Goal: Task Accomplishment & Management: Use online tool/utility

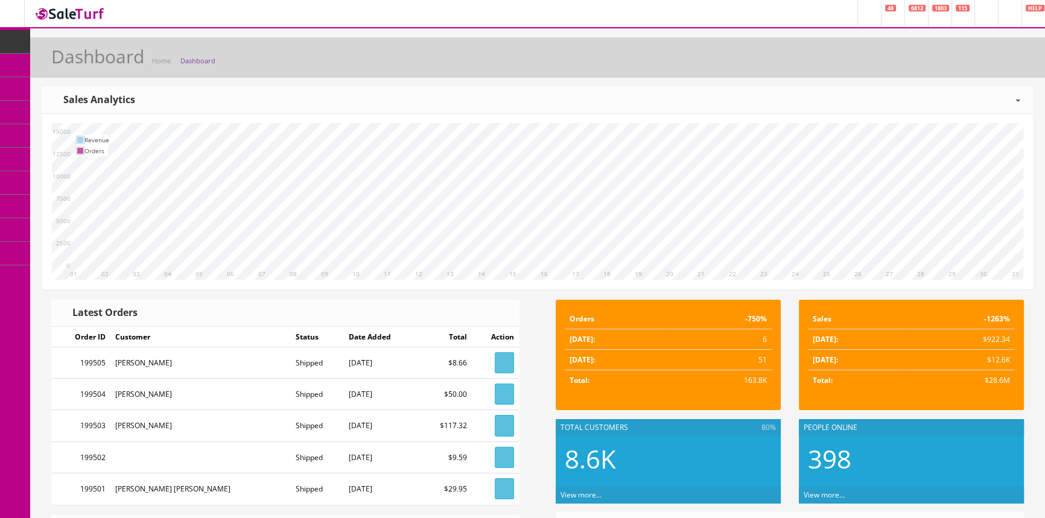
click at [92, 60] on span "Products" at bounding box center [87, 65] width 30 height 10
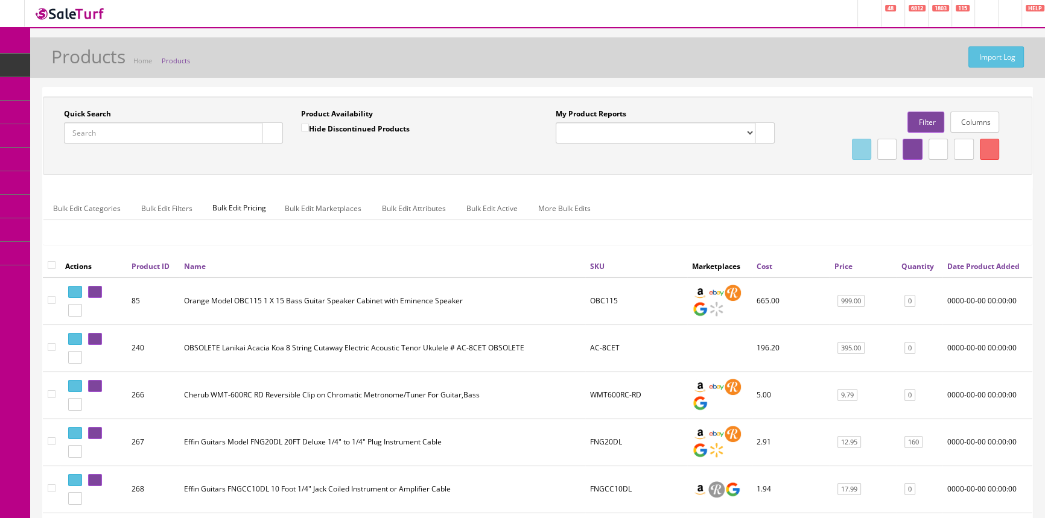
click at [94, 139] on input "Quick Search" at bounding box center [163, 132] width 198 height 21
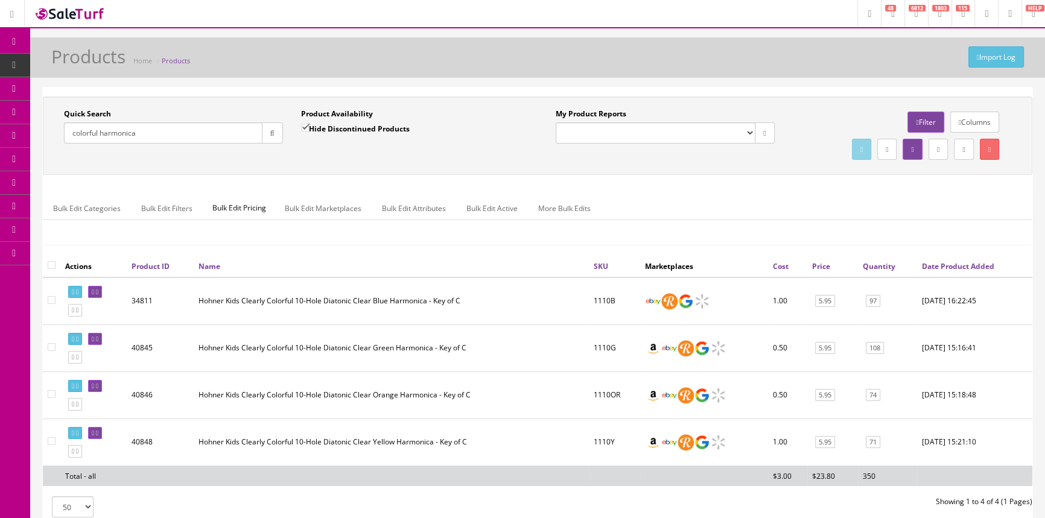
click at [172, 129] on input "colorful harmonica" at bounding box center [163, 132] width 198 height 21
type input "silver sparkle"
click at [329, 128] on label "Hide Discontinued Products" at bounding box center [355, 128] width 109 height 12
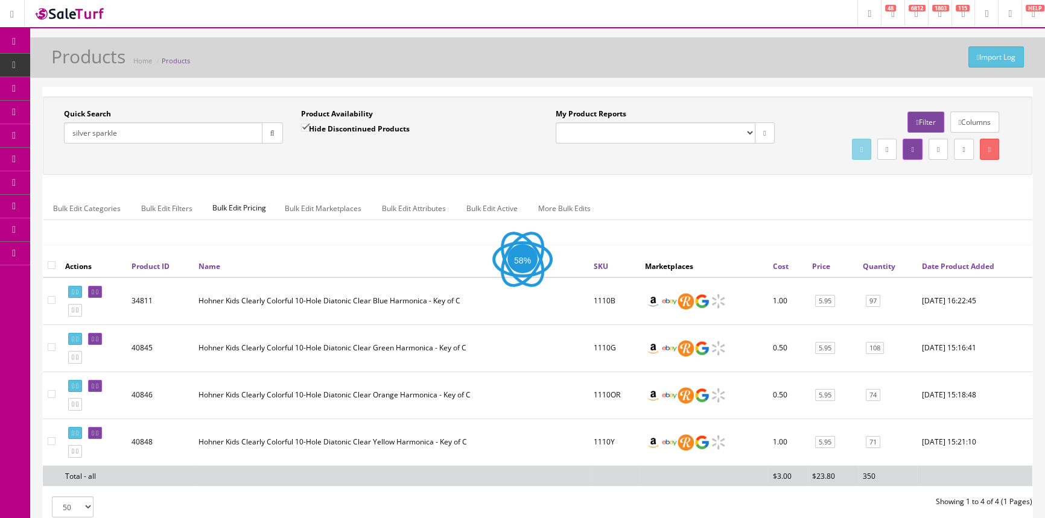
click at [309, 128] on input "Hide Discontinued Products" at bounding box center [305, 128] width 8 height 8
checkbox input "false"
click at [208, 138] on input "silver sparkle" at bounding box center [163, 132] width 198 height 21
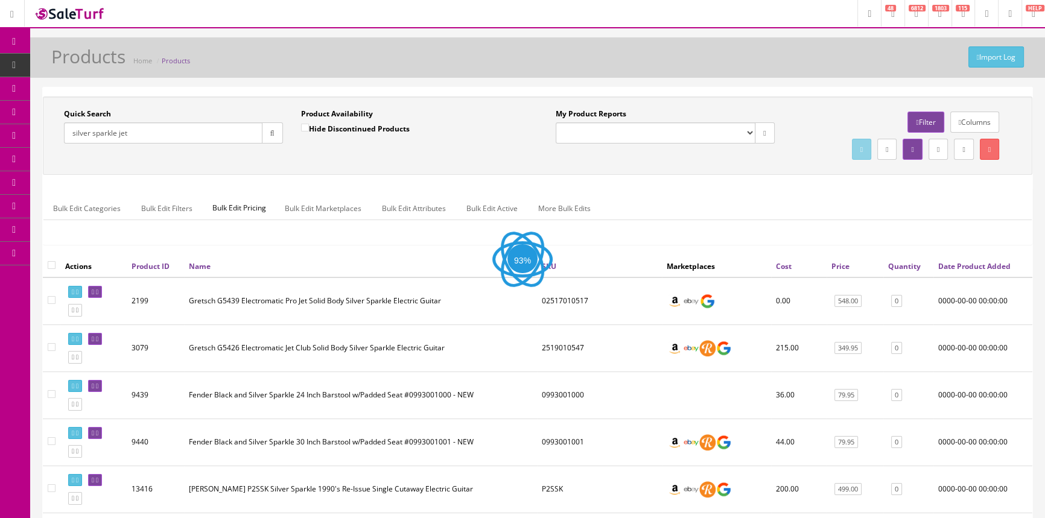
click at [273, 133] on icon "button" at bounding box center [272, 133] width 4 height 7
click at [321, 158] on div "Quick Search silver sparkle jet Date From Product Availability Hide Discontinue…" at bounding box center [537, 136] width 983 height 54
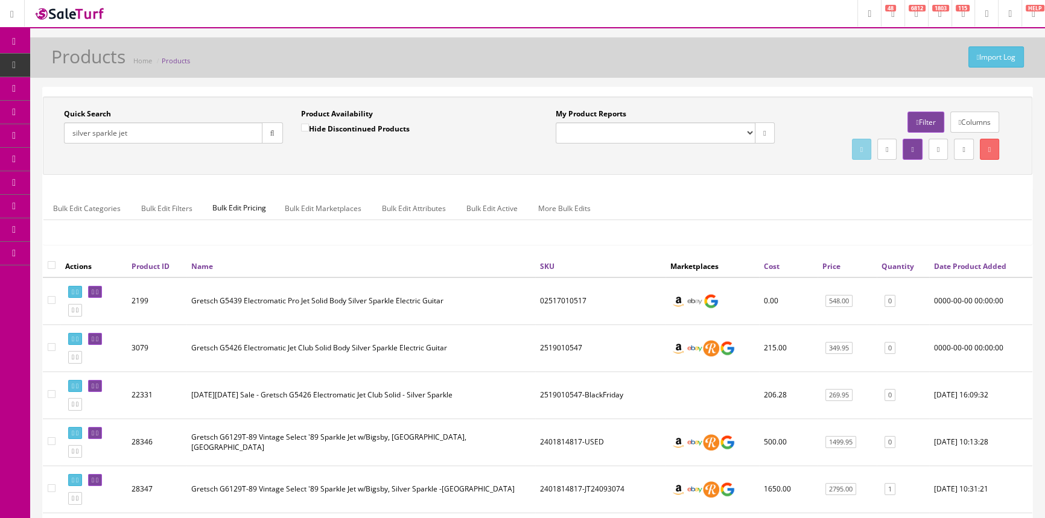
drag, startPoint x: 147, startPoint y: 127, endPoint x: 53, endPoint y: 118, distance: 94.5
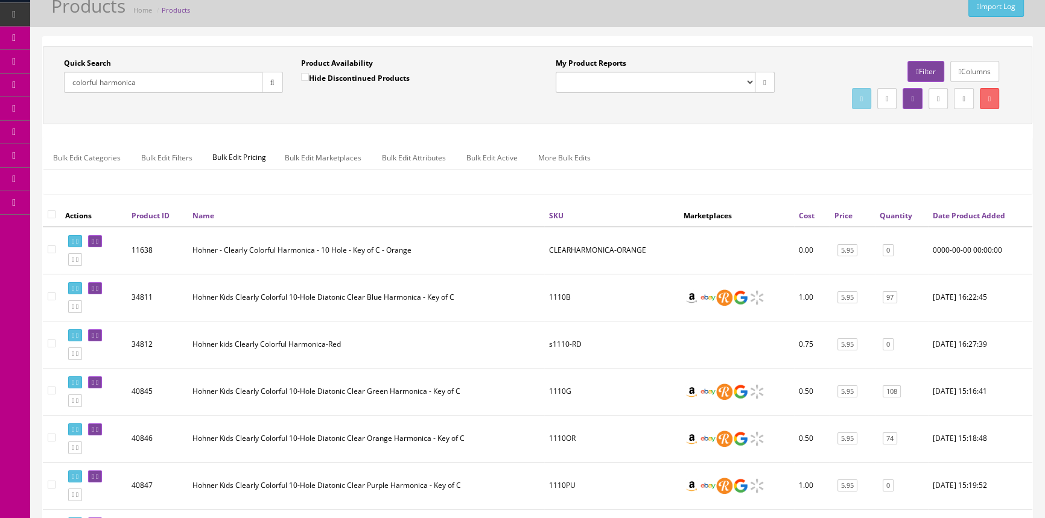
scroll to position [164, 0]
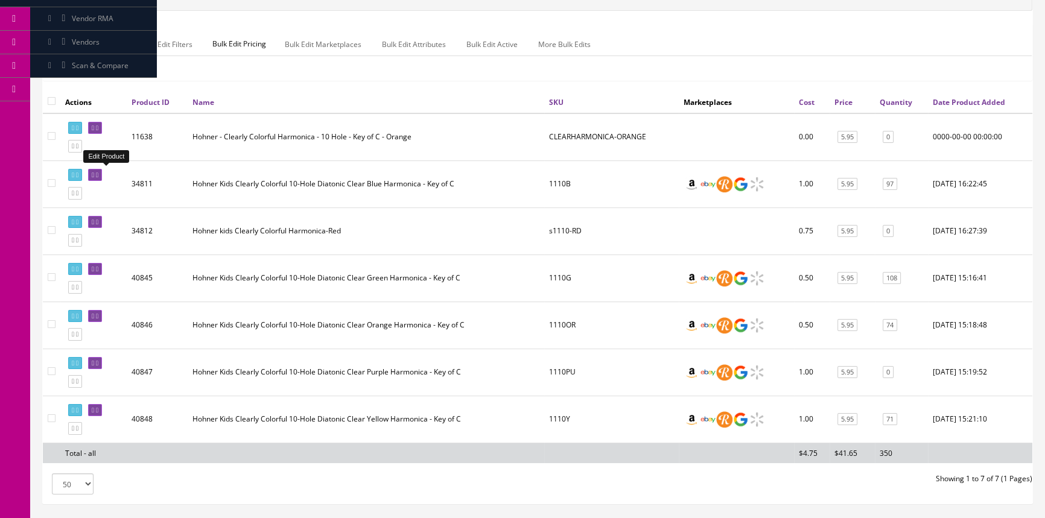
type input "colorful harmonica"
click at [94, 173] on icon at bounding box center [93, 175] width 2 height 7
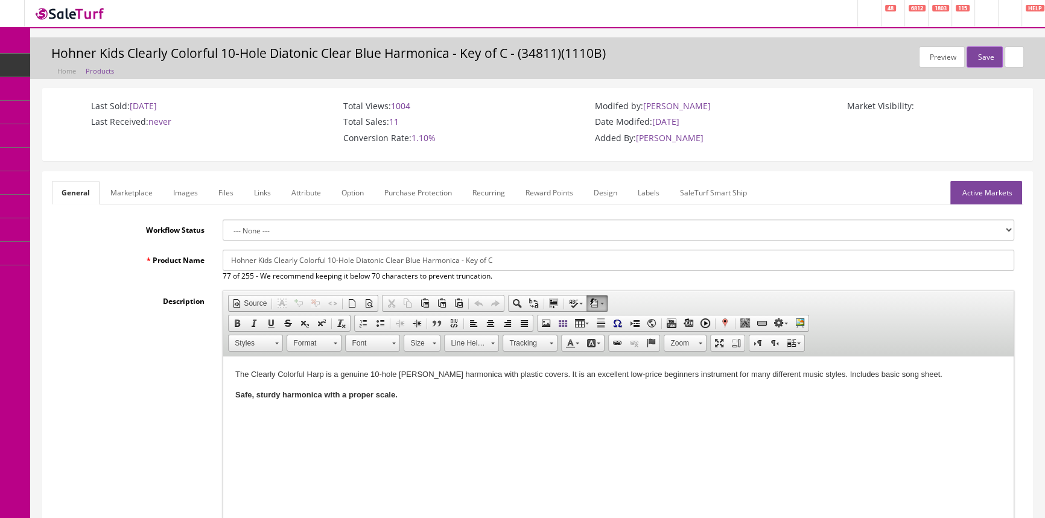
click at [645, 189] on link "Labels" at bounding box center [648, 193] width 41 height 24
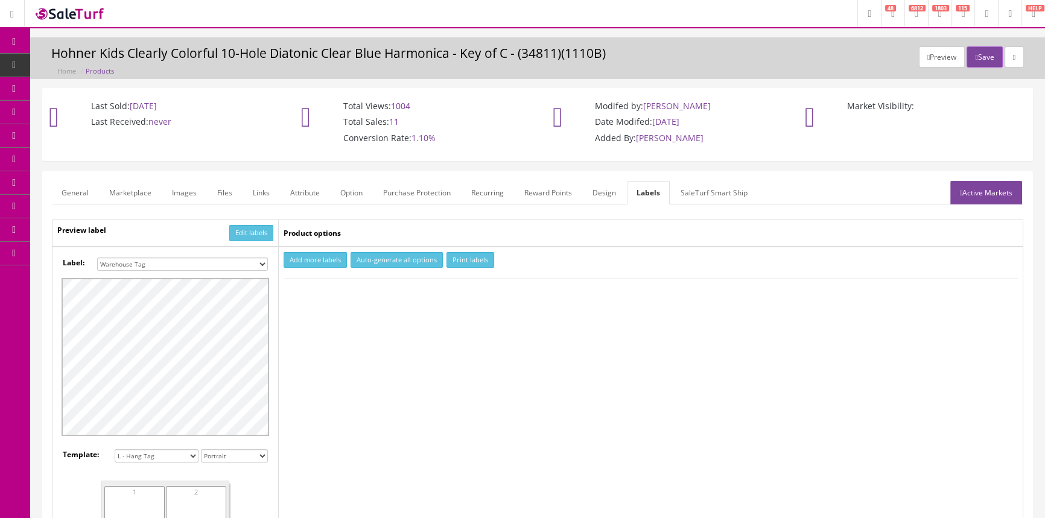
click at [258, 261] on select "Small Label 2 x 1 Label Shoe label 100 barcodes Dymo Label 2 X 1 Sticker Labels…" at bounding box center [182, 264] width 171 height 13
select select "16"
click at [97, 258] on select "Small Label 2 x 1 Label Shoe label 100 barcodes Dymo Label 2 X 1 Sticker Labels…" at bounding box center [182, 264] width 171 height 13
click at [309, 258] on button "Add more labels" at bounding box center [314, 260] width 63 height 16
type input "1"
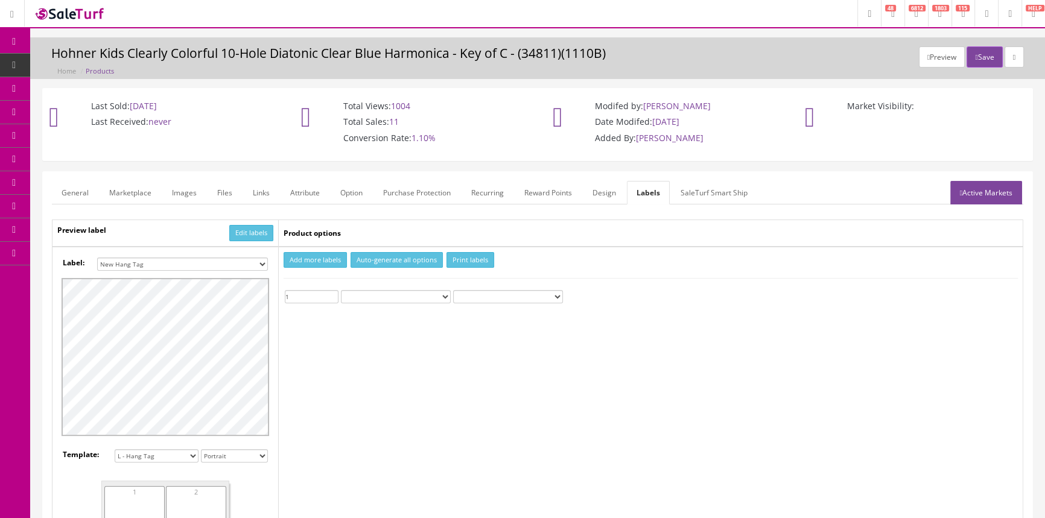
click at [333, 293] on input "1" at bounding box center [312, 296] width 54 height 13
click at [468, 256] on button "Print labels" at bounding box center [470, 260] width 48 height 16
click at [69, 191] on link "General" at bounding box center [75, 193] width 46 height 24
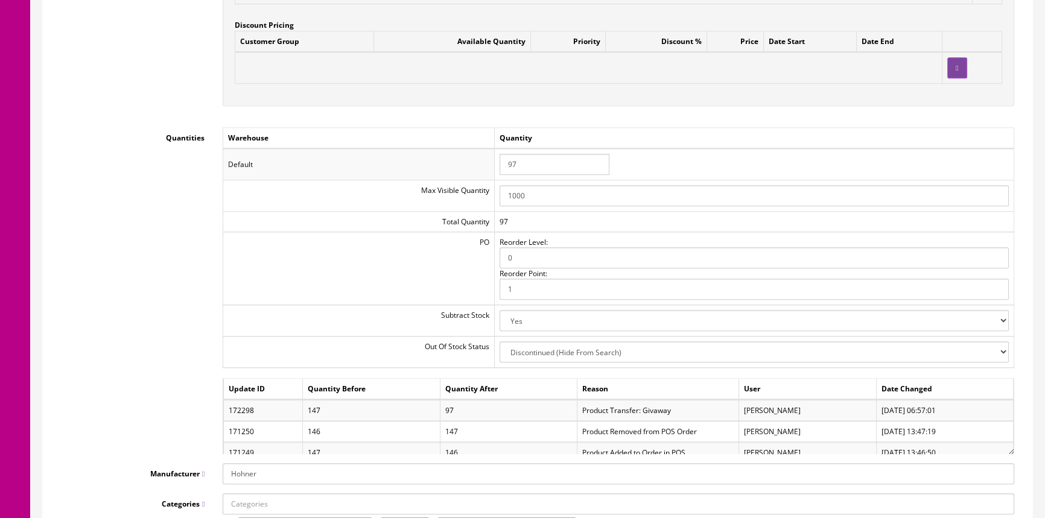
scroll to position [1261, 0]
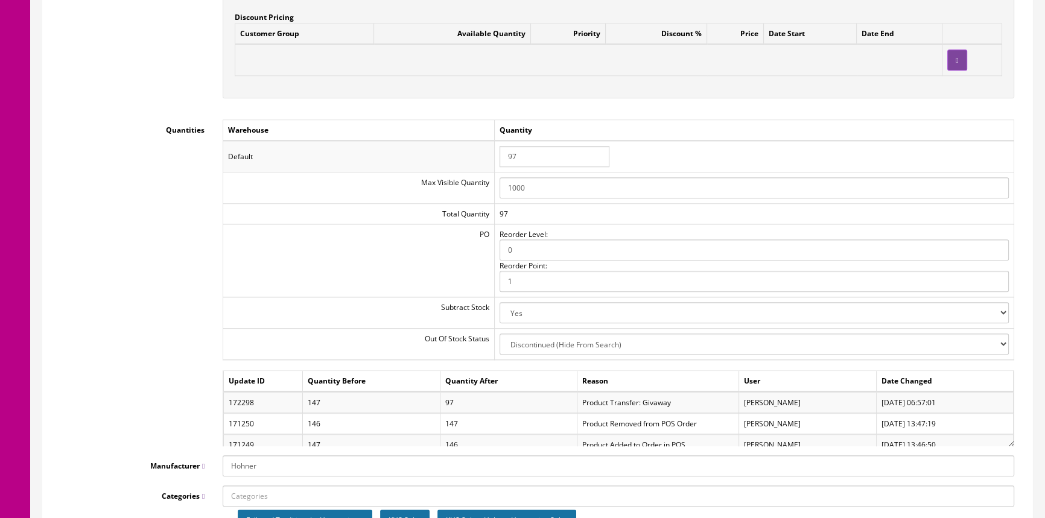
click at [519, 146] on input "97" at bounding box center [554, 156] width 110 height 21
type input "9"
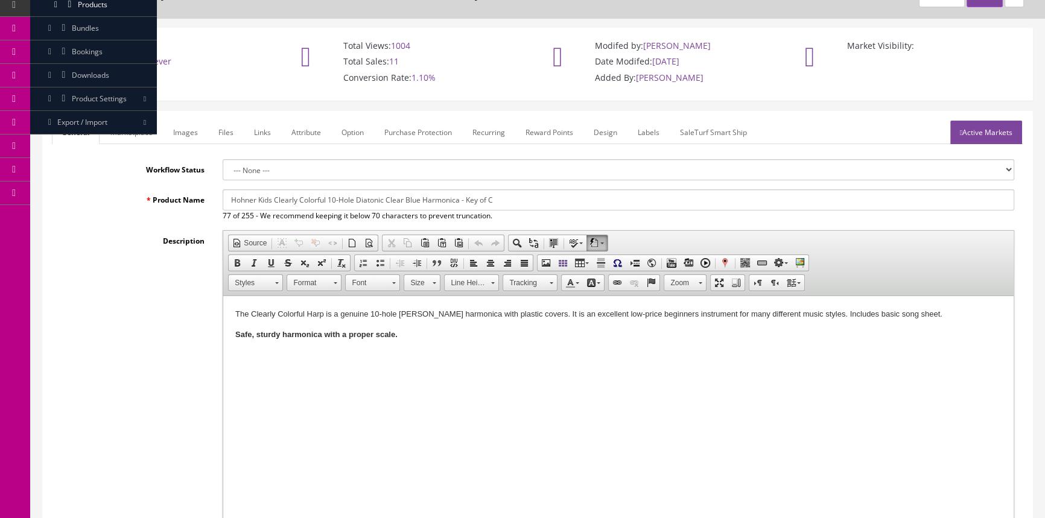
scroll to position [0, 0]
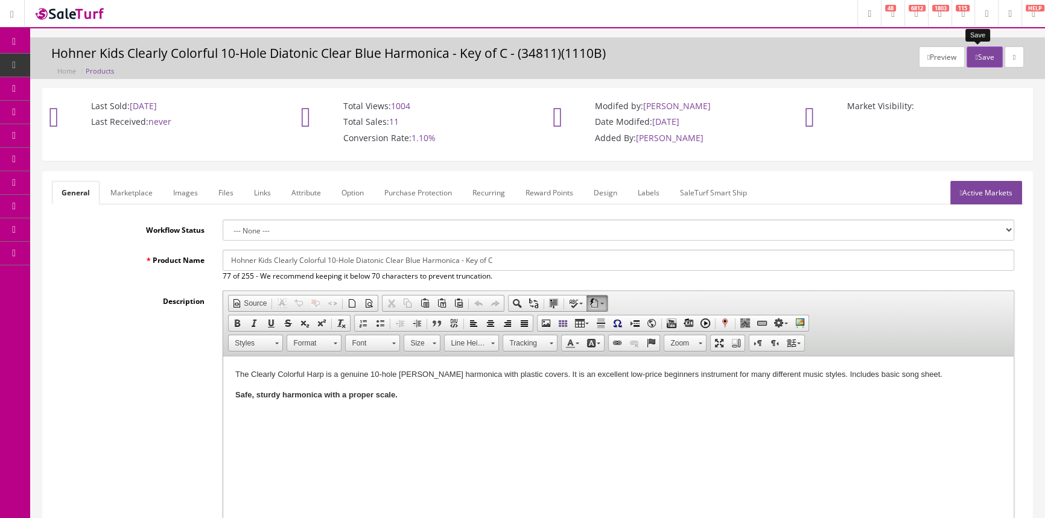
type input "107"
click at [983, 54] on button "Save" at bounding box center [984, 56] width 36 height 21
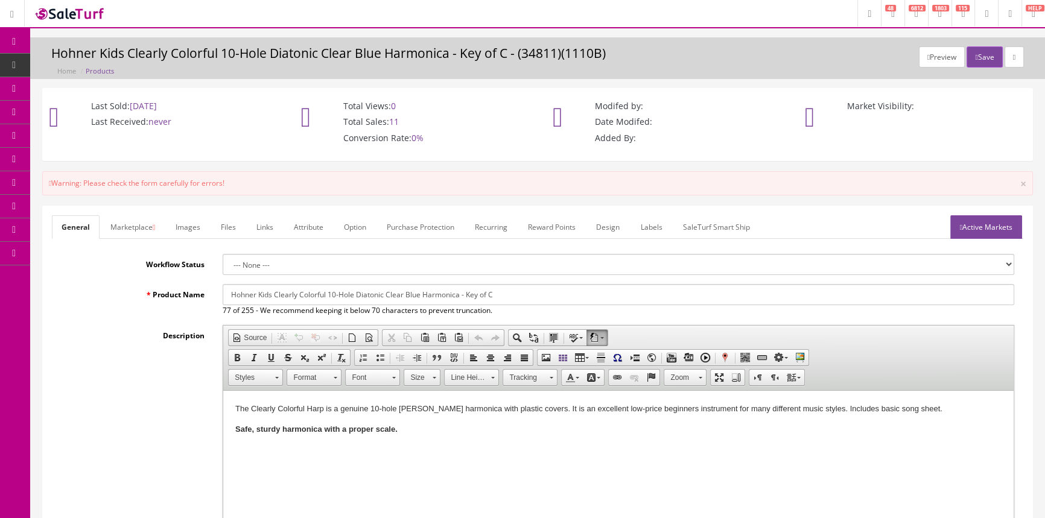
click at [981, 228] on link "Active Markets" at bounding box center [986, 227] width 72 height 24
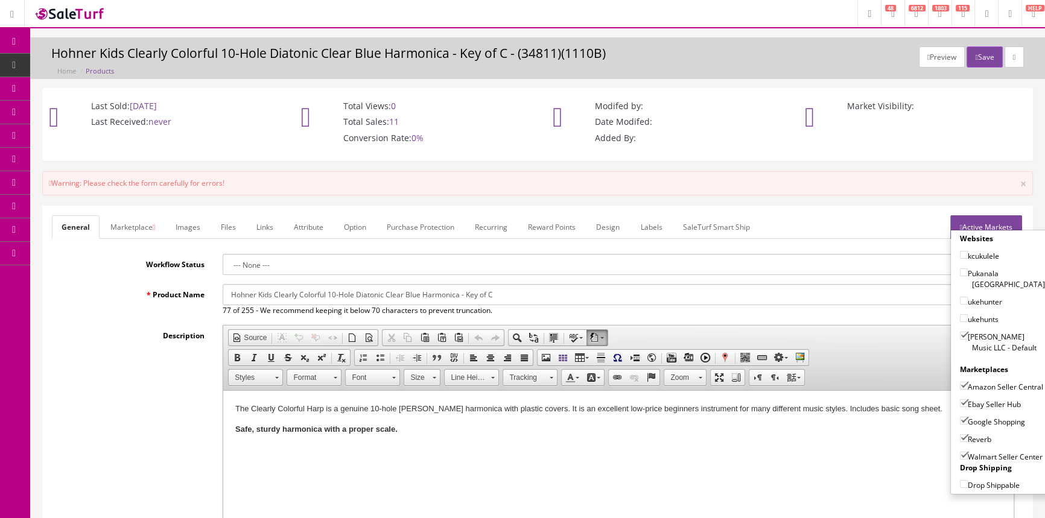
click at [960, 455] on input"] "Walmart Seller Center" at bounding box center [964, 456] width 8 height 8
checkbox input"] "false"
click at [981, 51] on button "Save" at bounding box center [984, 56] width 36 height 21
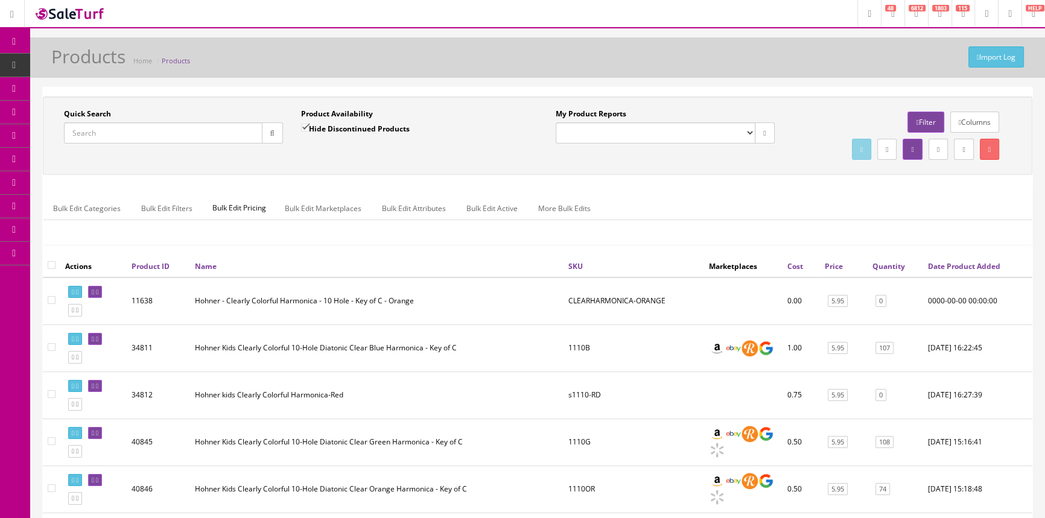
click at [120, 139] on input "Quick Search" at bounding box center [163, 132] width 198 height 21
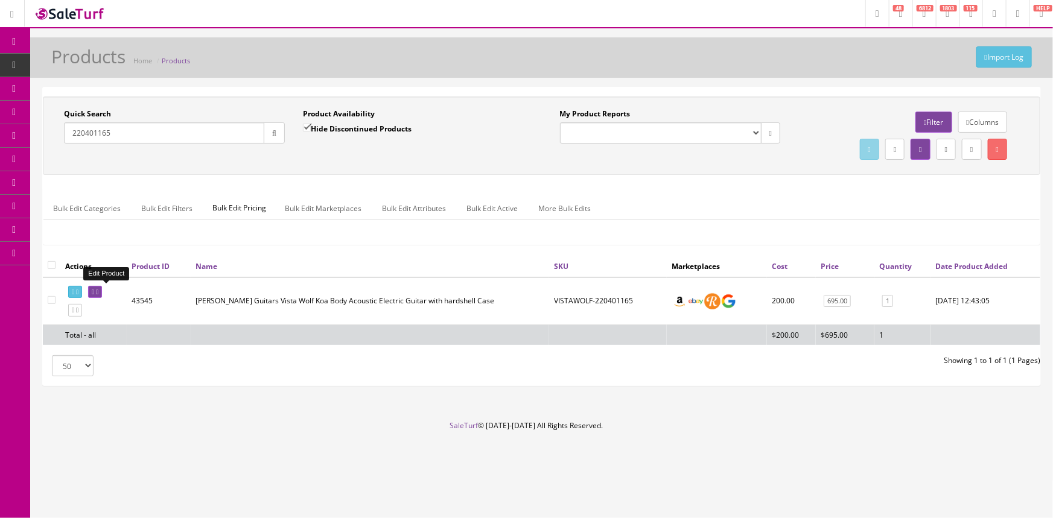
type input "220401165"
click at [94, 291] on icon at bounding box center [93, 292] width 2 height 7
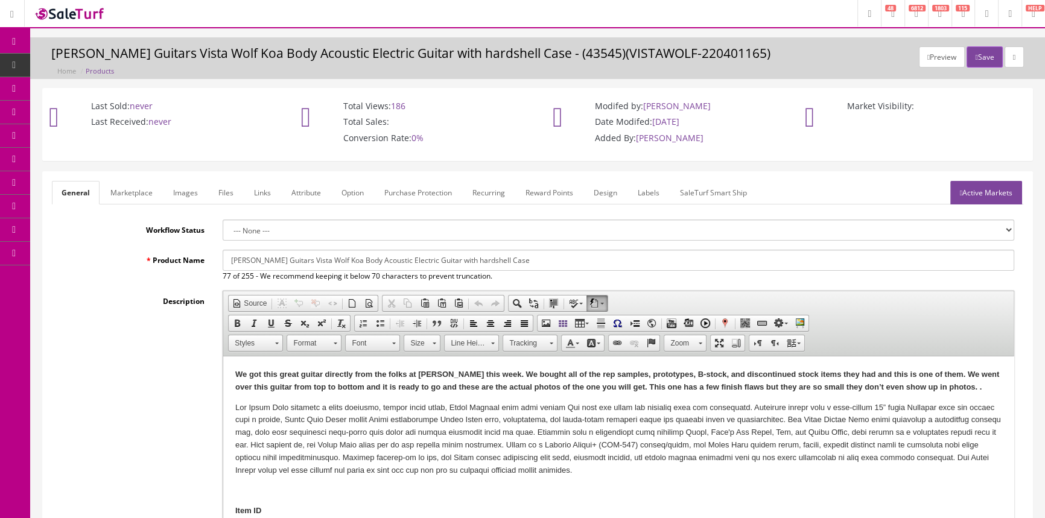
click at [641, 190] on link "Labels" at bounding box center [648, 193] width 41 height 24
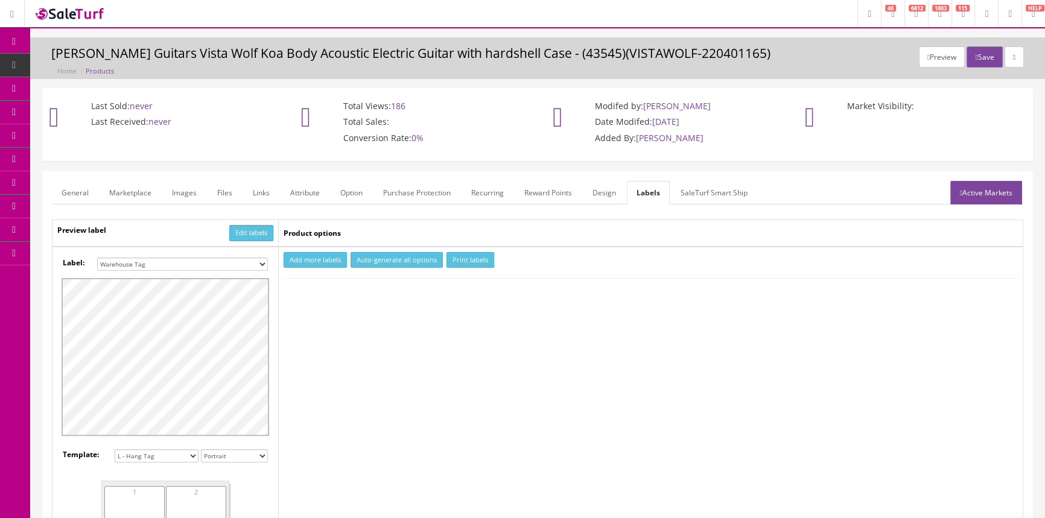
click at [246, 264] on select "Small Label 2 x 1 Label Shoe label 100 barcodes Dymo Label 2 X 1 Sticker Labels…" at bounding box center [182, 264] width 171 height 13
select select "16"
click at [97, 258] on select "Small Label 2 x 1 Label Shoe label 100 barcodes Dymo Label 2 X 1 Sticker Labels…" at bounding box center [182, 264] width 171 height 13
click at [340, 259] on button "Add more labels" at bounding box center [314, 260] width 63 height 16
type input "1"
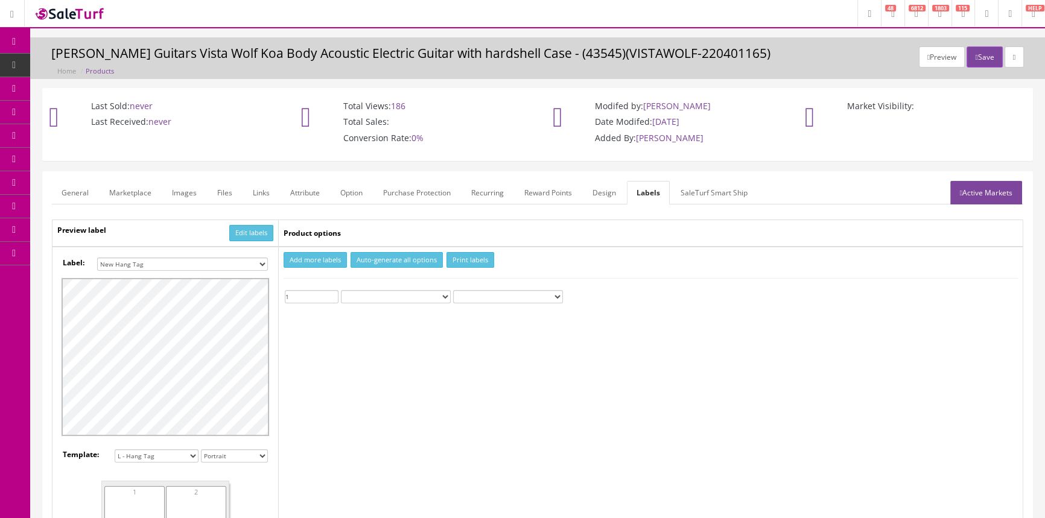
click at [335, 294] on input "1" at bounding box center [312, 296] width 54 height 13
click at [463, 258] on button "Print labels" at bounding box center [470, 260] width 48 height 16
click at [120, 64] on link "Products" at bounding box center [93, 66] width 127 height 24
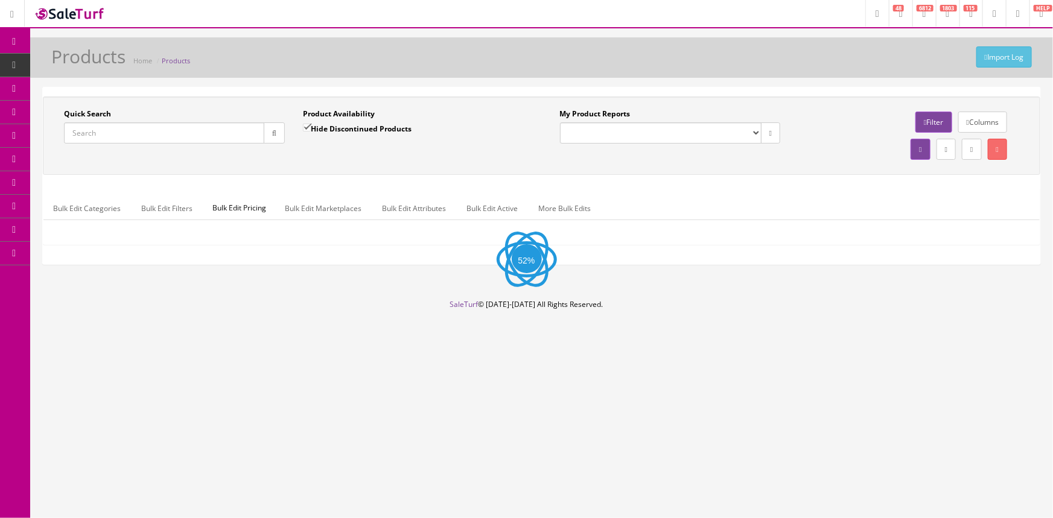
click at [217, 133] on input "Quick Search" at bounding box center [164, 132] width 200 height 21
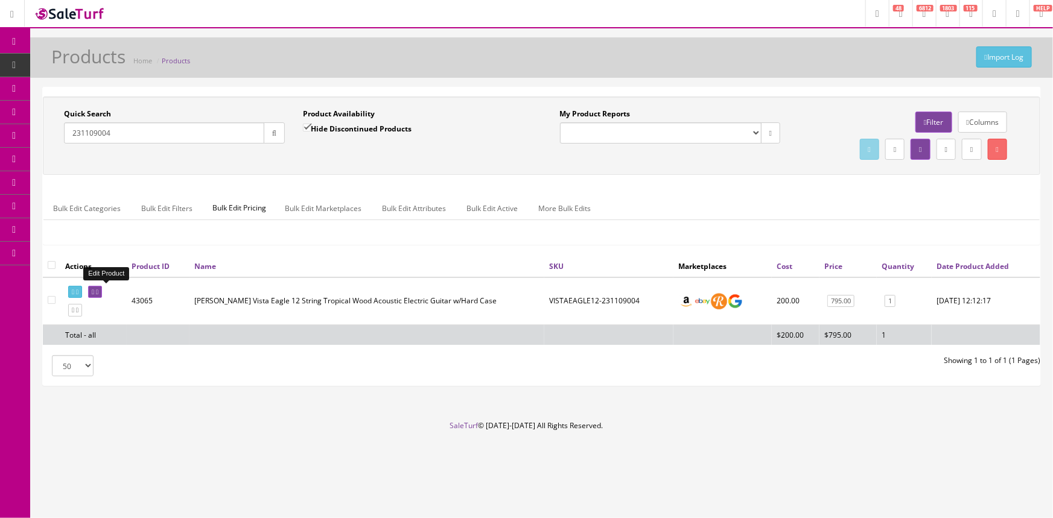
type input "231109004"
click at [98, 289] on link at bounding box center [95, 292] width 14 height 13
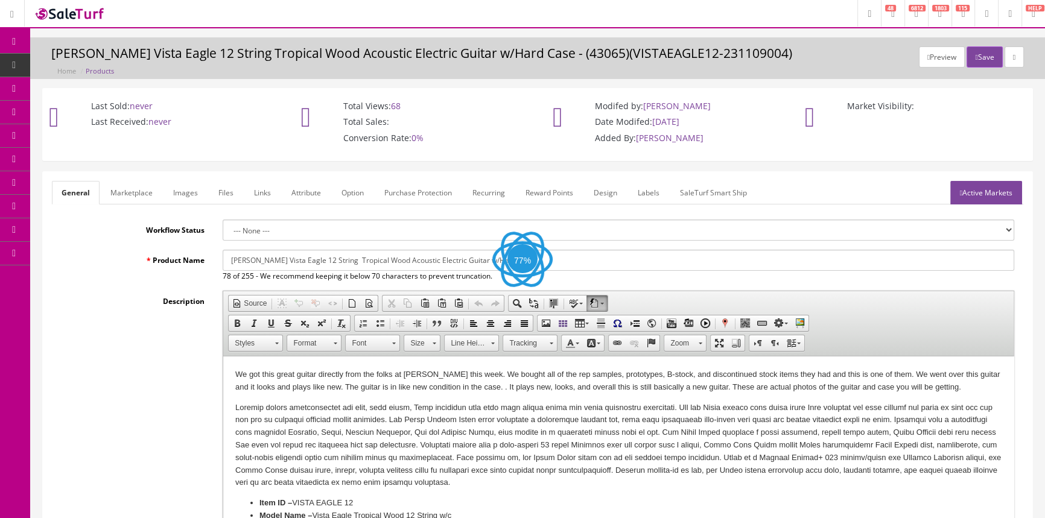
click at [650, 189] on link "Labels" at bounding box center [648, 193] width 41 height 24
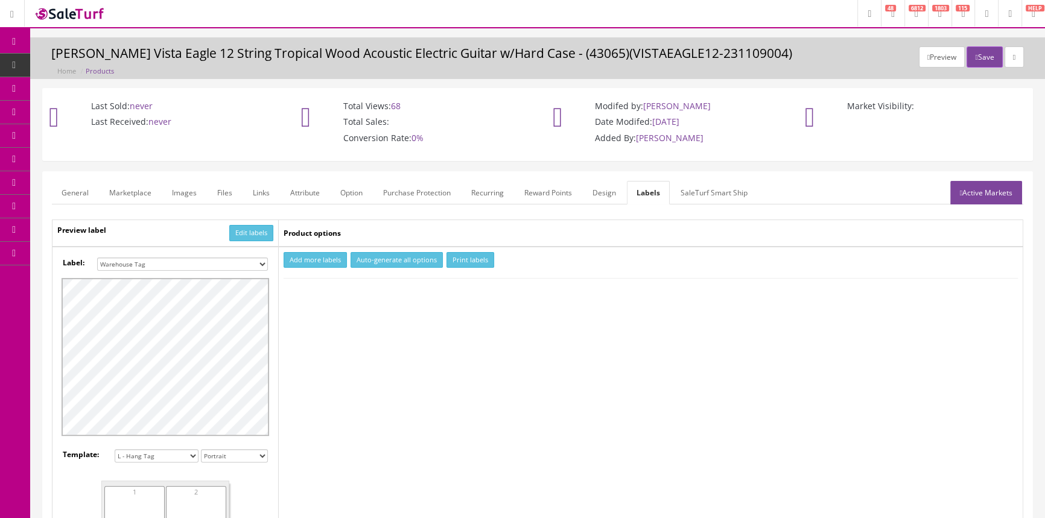
click at [223, 263] on select "Small Label 2 x 1 Label Shoe label 100 barcodes Dymo Label 2 X 1 Sticker Labels…" at bounding box center [182, 264] width 171 height 13
select select "16"
click at [97, 258] on select "Small Label 2 x 1 Label Shoe label 100 barcodes Dymo Label 2 X 1 Sticker Labels…" at bounding box center [182, 264] width 171 height 13
click at [325, 259] on button "Add more labels" at bounding box center [314, 260] width 63 height 16
type input "1"
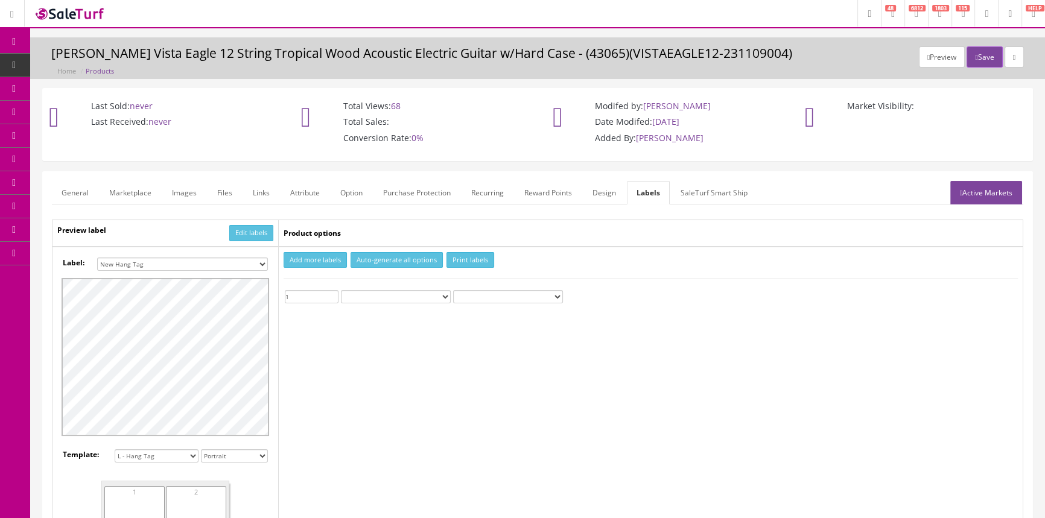
click at [332, 292] on input "1" at bounding box center [312, 296] width 54 height 13
click at [477, 258] on button "Print labels" at bounding box center [470, 260] width 48 height 16
click at [69, 63] on icon at bounding box center [69, 65] width 13 height 10
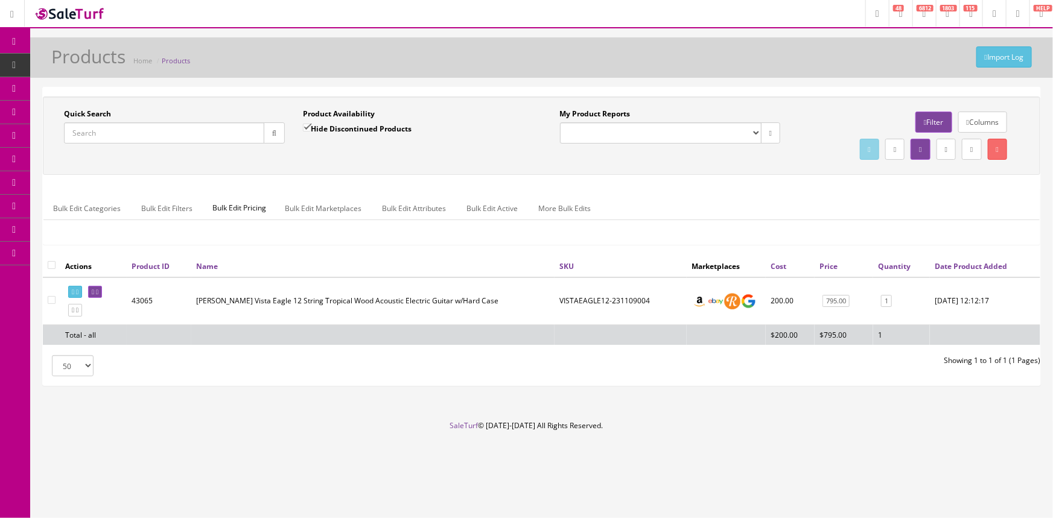
click at [161, 135] on input "Quick Search" at bounding box center [164, 132] width 200 height 21
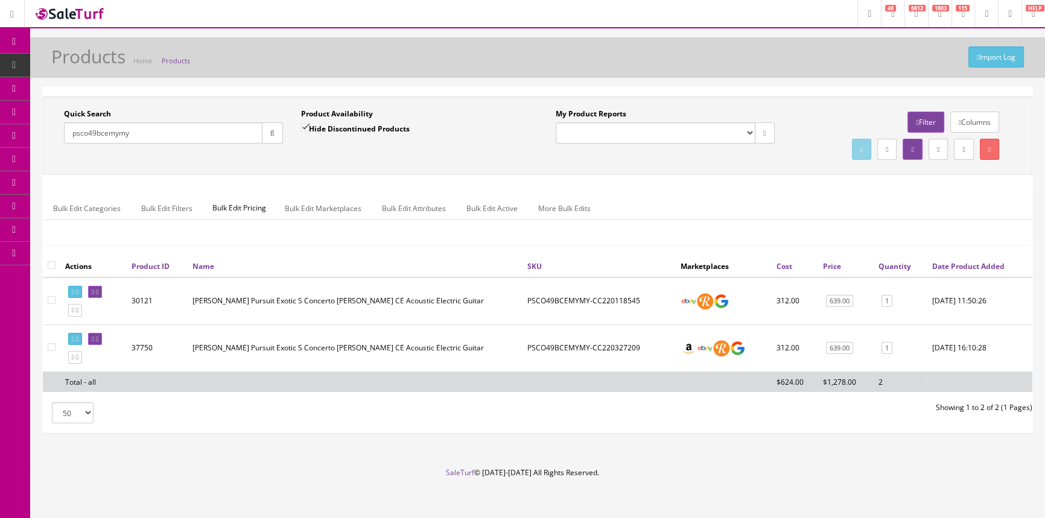
type input "psco49bcemymy"
click at [303, 128] on input "Hide Discontinued Products" at bounding box center [305, 128] width 8 height 8
checkbox input "false"
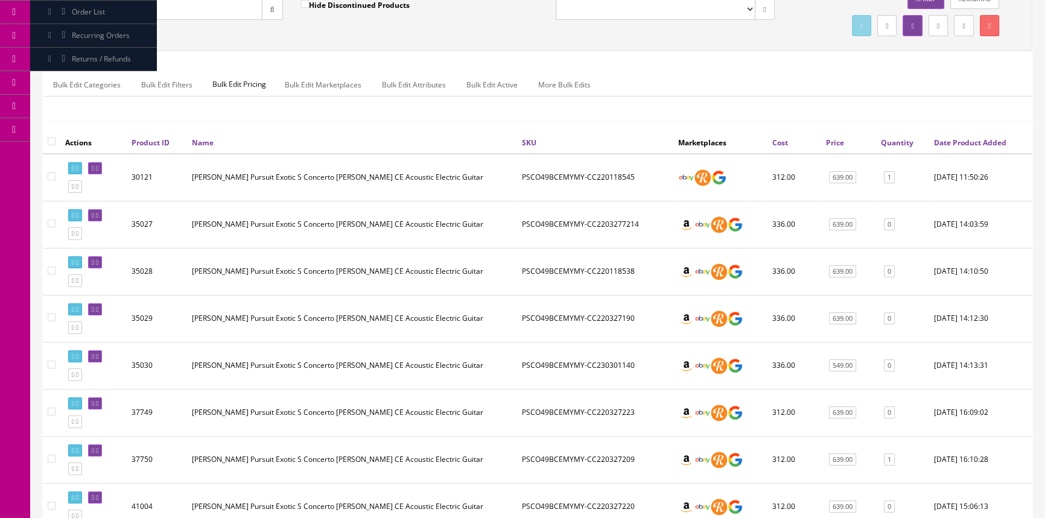
scroll to position [179, 0]
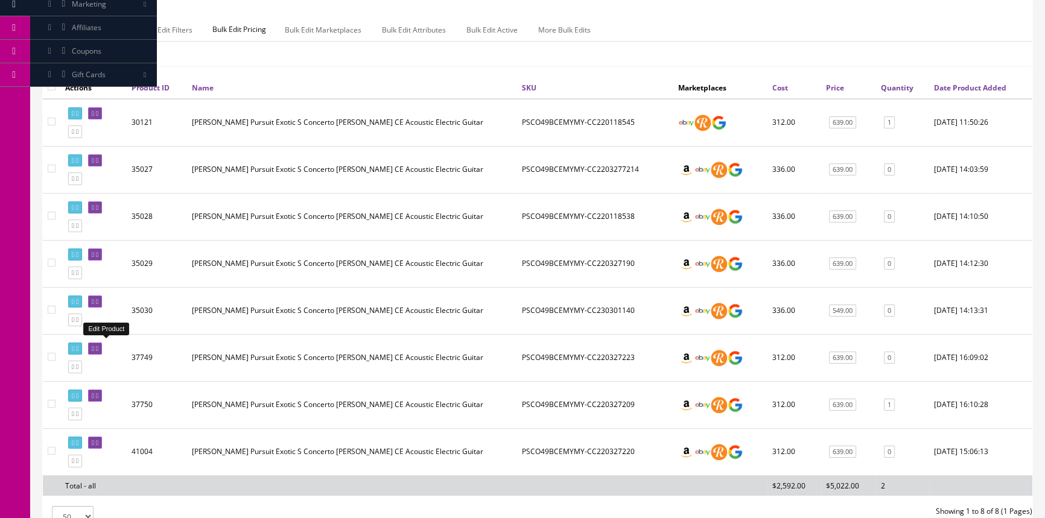
click at [102, 349] on link at bounding box center [95, 349] width 14 height 13
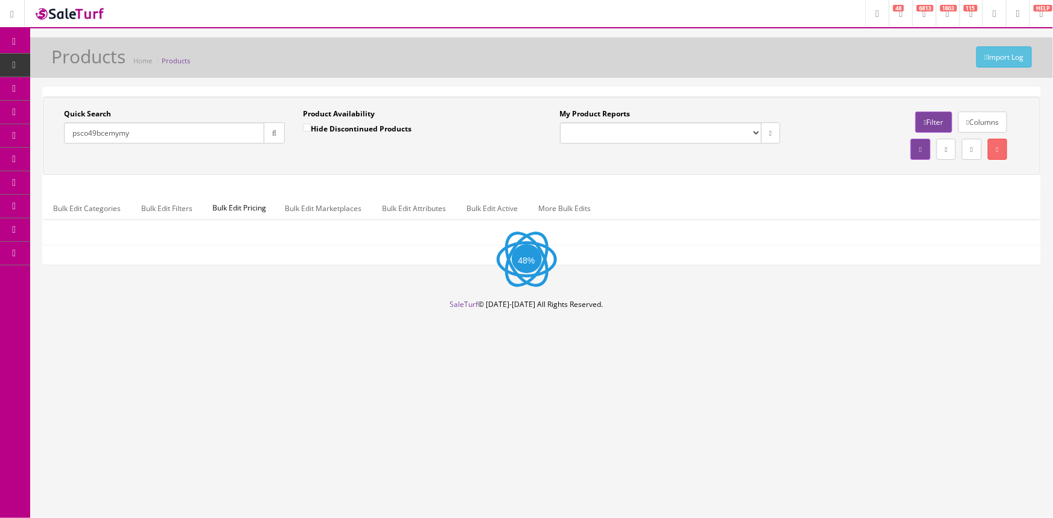
click at [180, 135] on input "psco49bcemymy" at bounding box center [164, 132] width 200 height 21
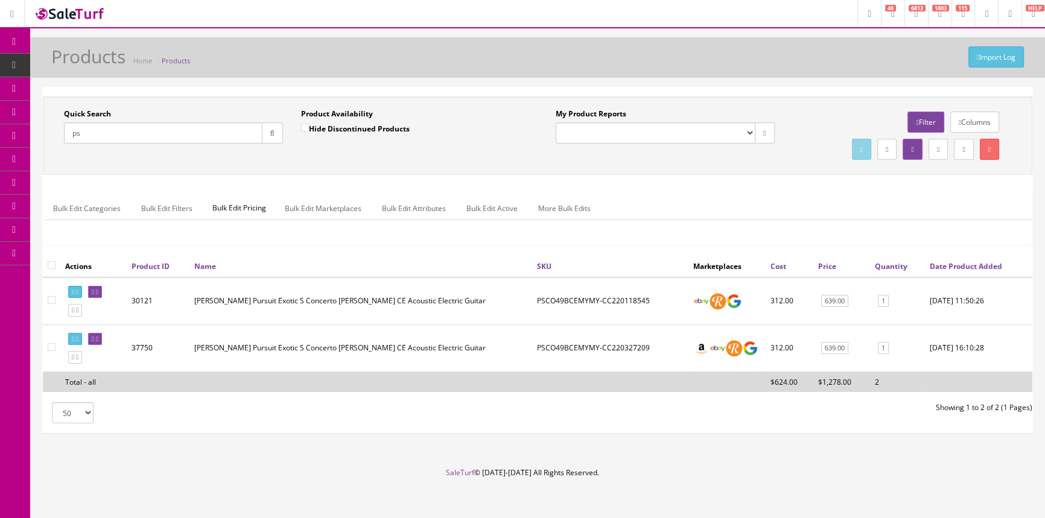
type input "p"
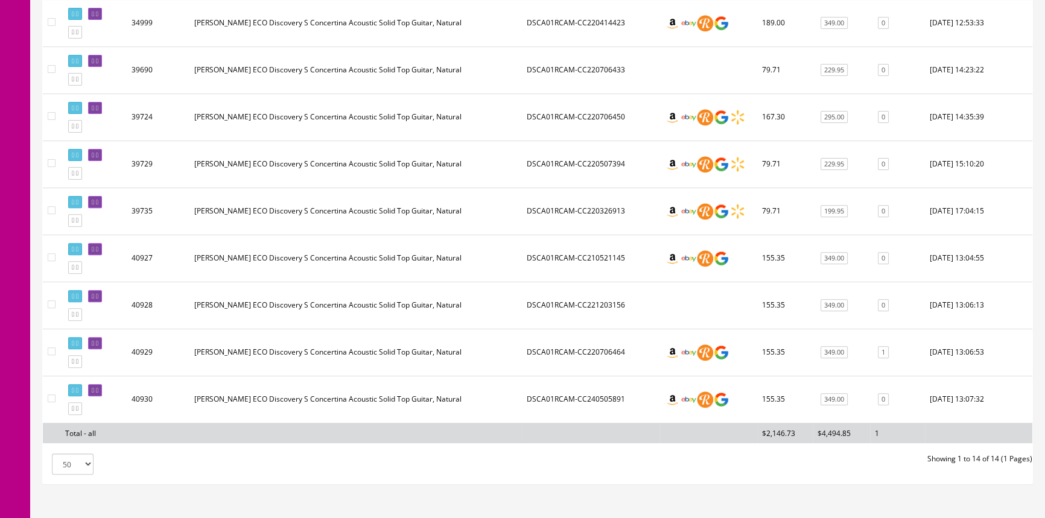
scroll to position [514, 0]
type input "dsca01rcam"
click at [94, 245] on icon at bounding box center [93, 248] width 2 height 7
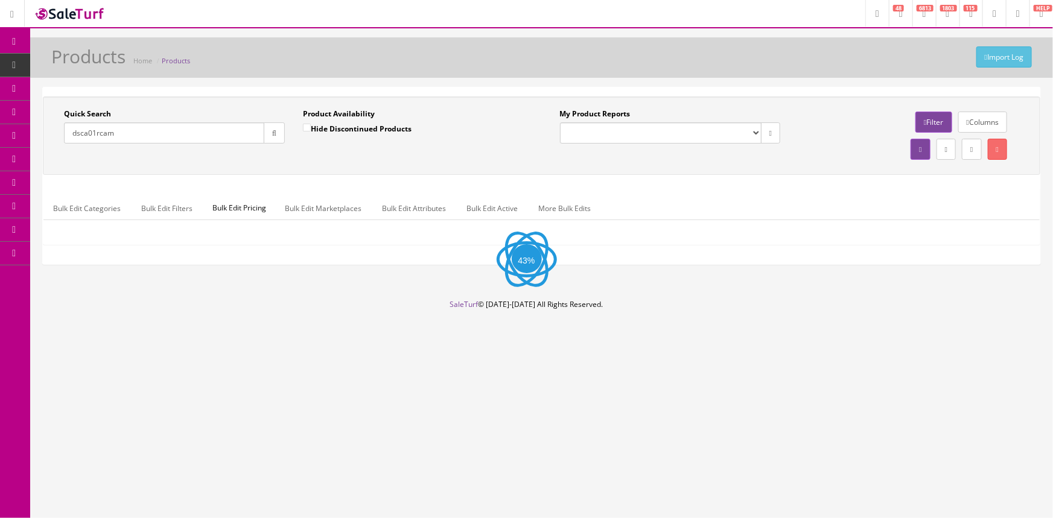
click at [174, 136] on input "dsca01rcam" at bounding box center [164, 132] width 200 height 21
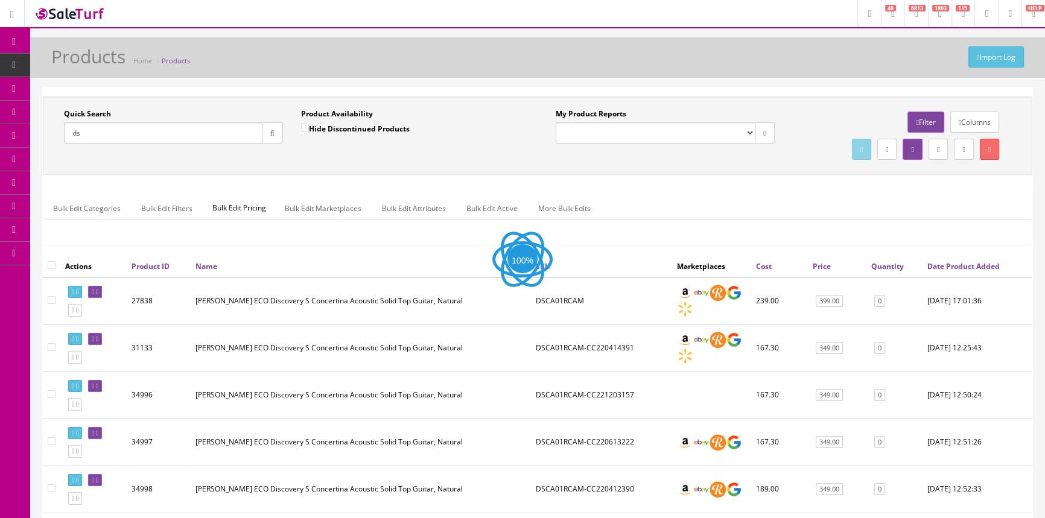
type input "d"
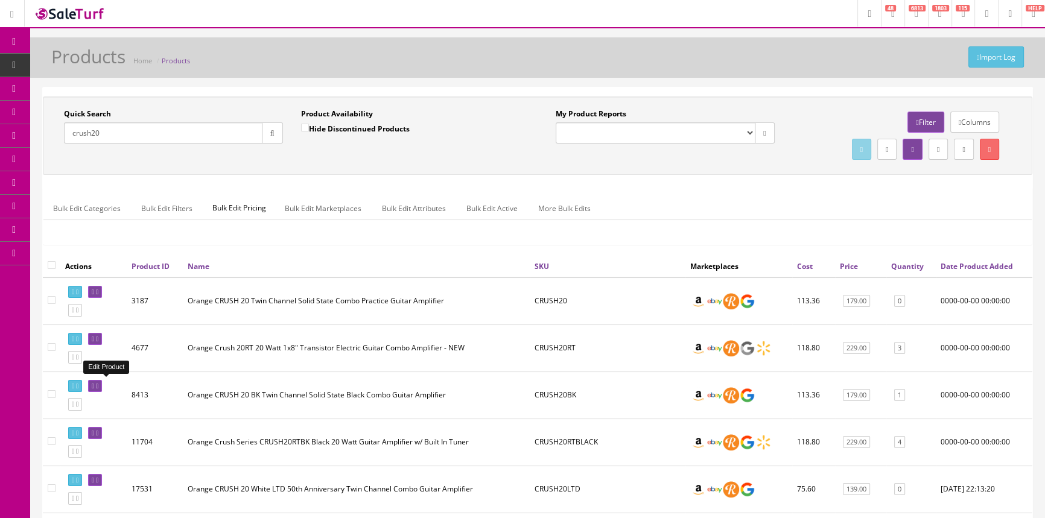
type input "crush20"
click at [94, 386] on icon at bounding box center [93, 386] width 2 height 7
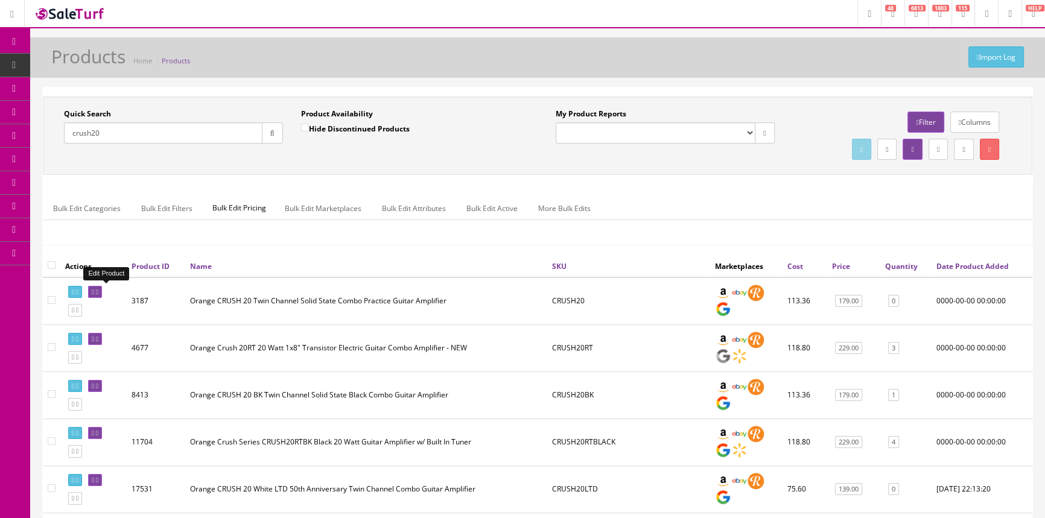
click at [98, 289] on icon at bounding box center [97, 292] width 2 height 7
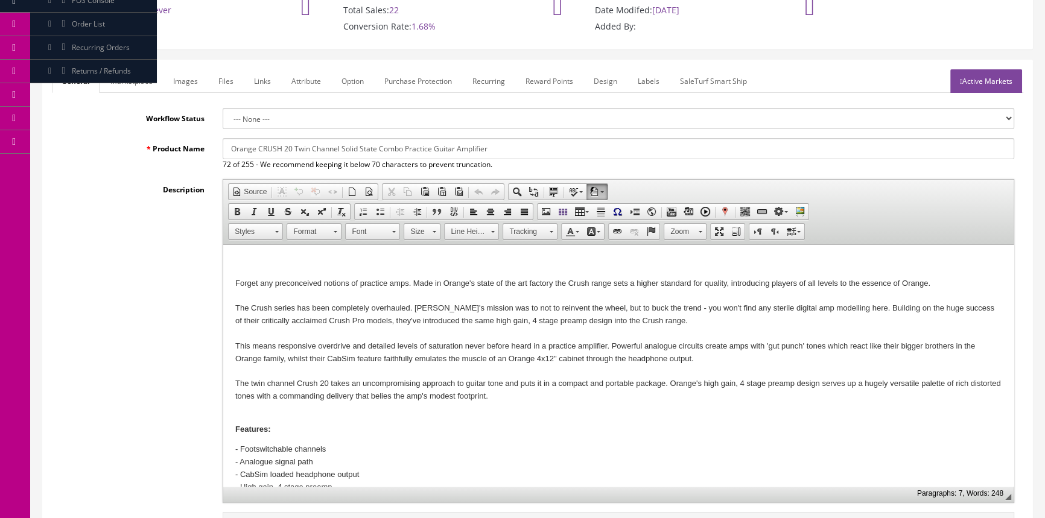
scroll to position [109, 0]
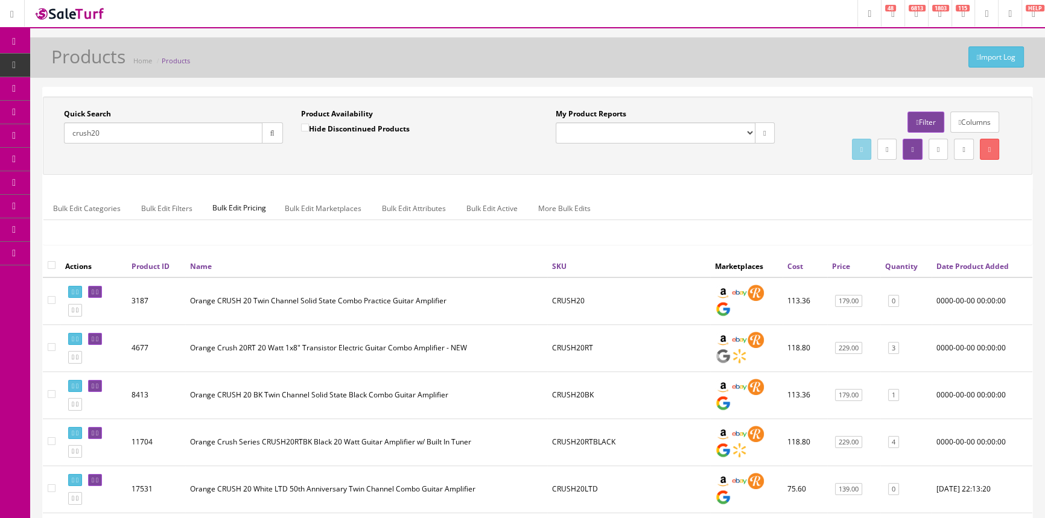
click at [166, 135] on input "crush20" at bounding box center [163, 132] width 198 height 21
type input "c"
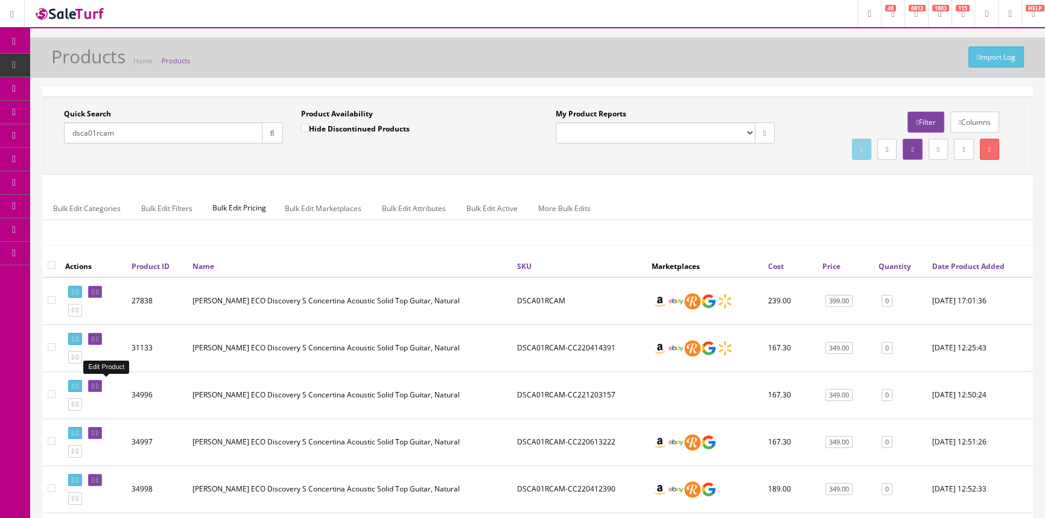
type input "dsca01rcam"
click at [94, 383] on icon at bounding box center [93, 386] width 2 height 7
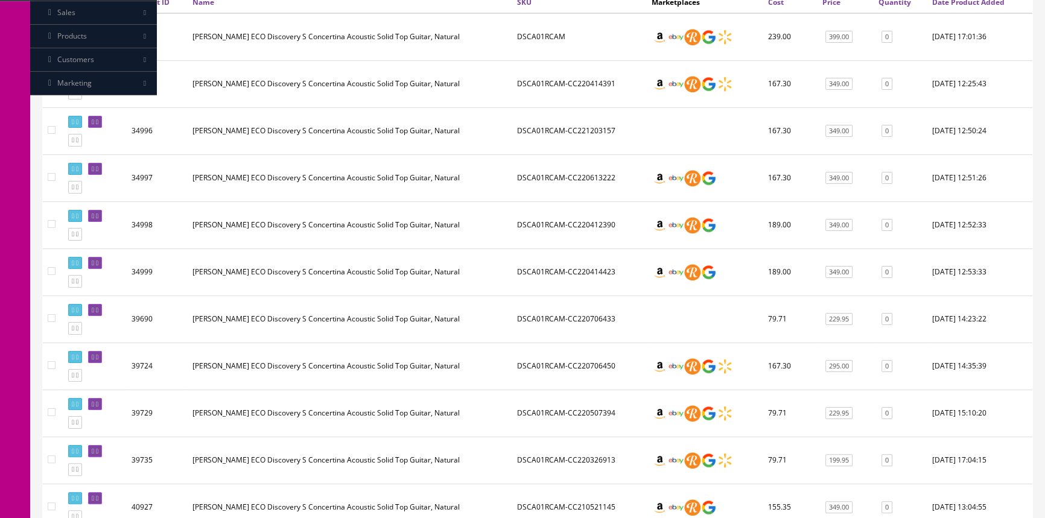
scroll to position [274, 0]
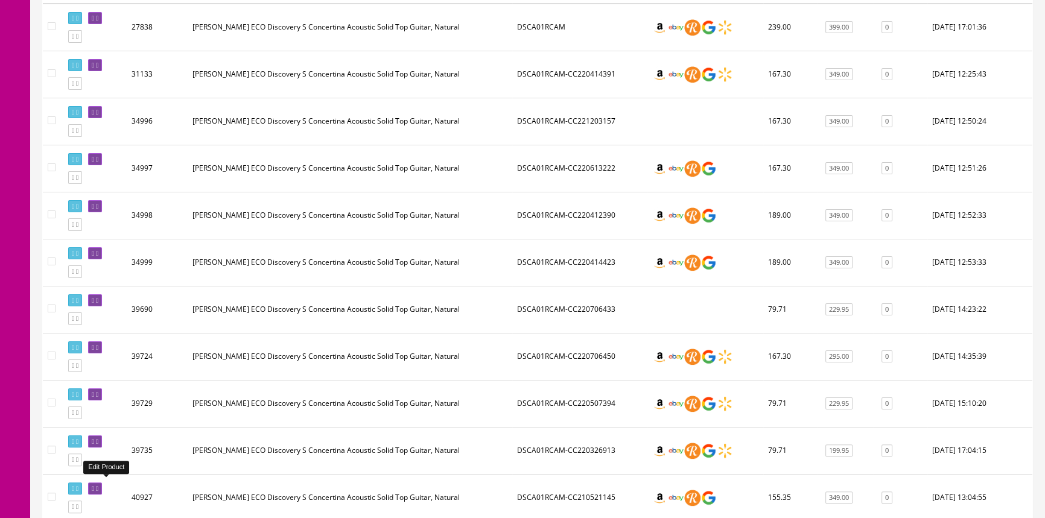
click at [98, 486] on icon at bounding box center [97, 489] width 2 height 7
